Goal: Navigation & Orientation: Find specific page/section

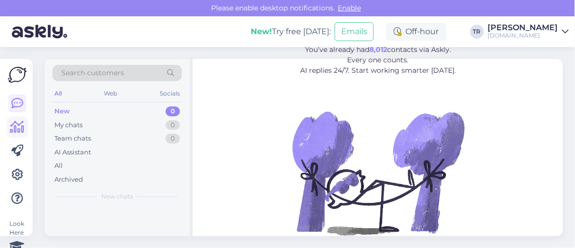
click at [20, 129] on icon at bounding box center [17, 127] width 14 height 12
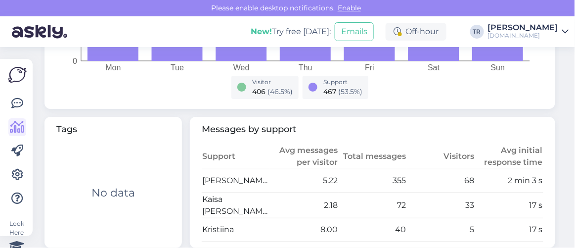
scroll to position [494, 0]
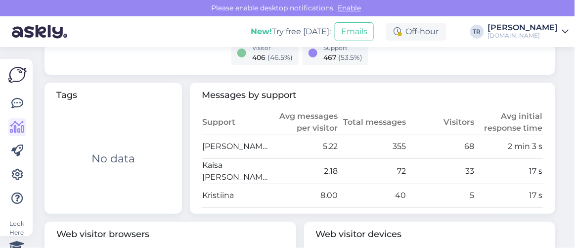
drag, startPoint x: 478, startPoint y: 140, endPoint x: 543, endPoint y: 86, distance: 84.3
click at [543, 86] on div "Tags Tag Count No data Messages by support Support Avg messages per visitor Tot…" at bounding box center [300, 148] width 518 height 139
click at [20, 106] on icon at bounding box center [17, 103] width 12 height 12
